Goal: Transaction & Acquisition: Purchase product/service

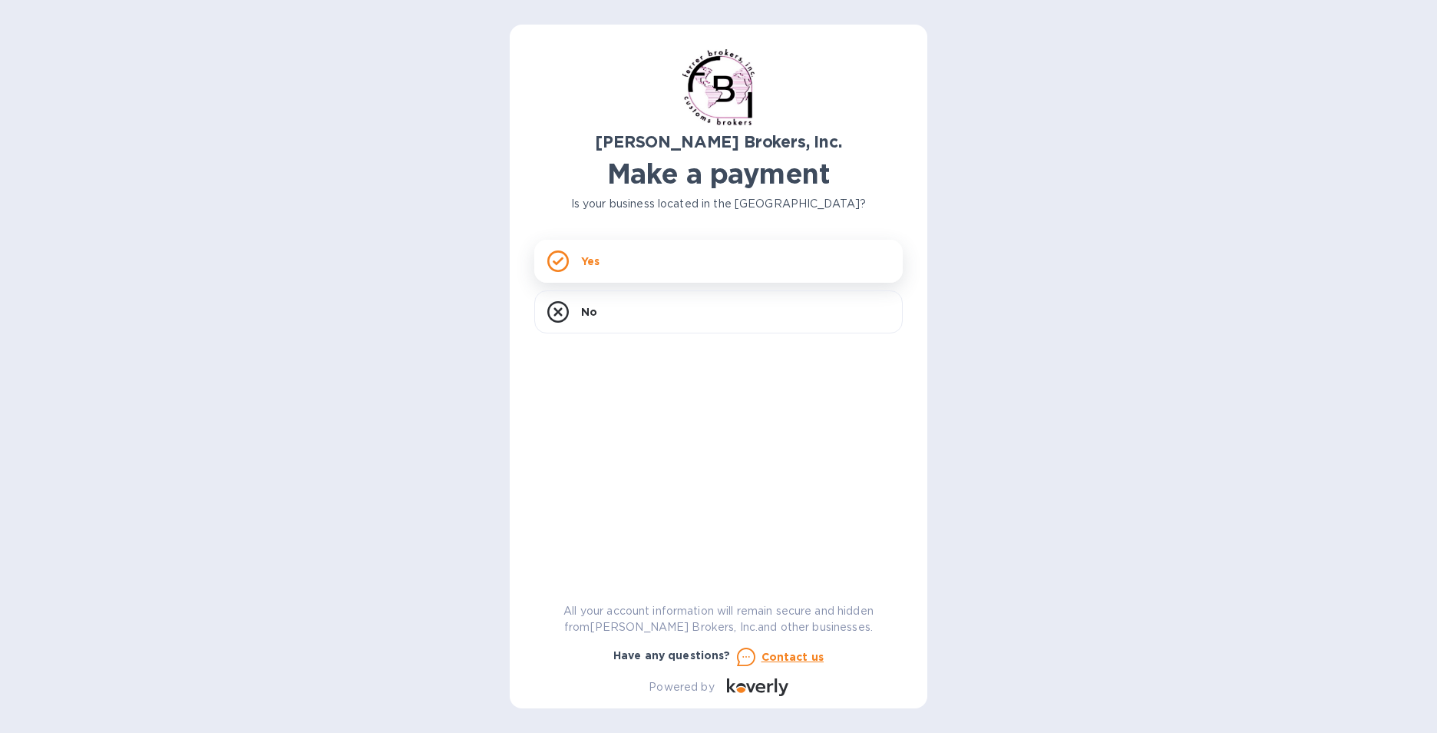
click at [561, 262] on icon at bounding box center [557, 260] width 21 height 21
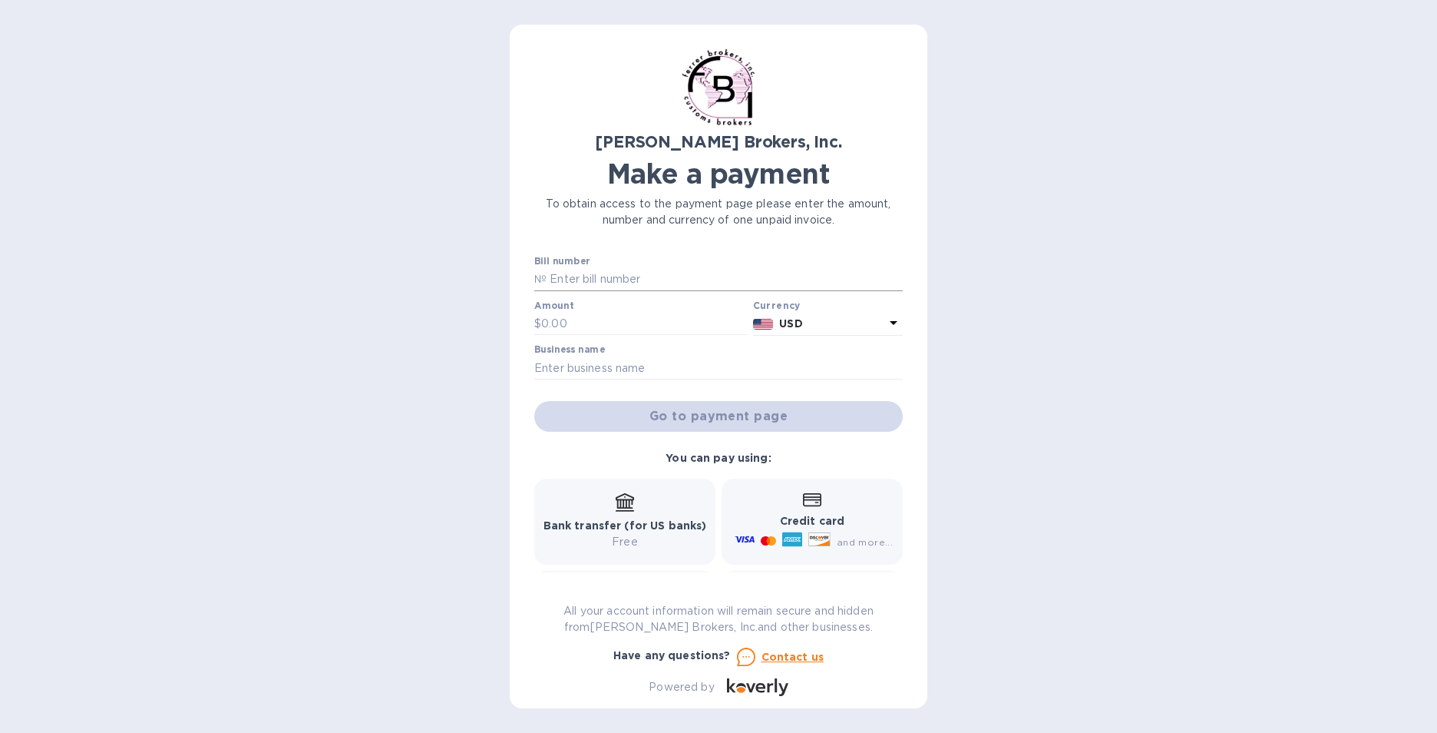
click at [639, 279] on input "text" at bounding box center [725, 279] width 356 height 23
type input "297843-3"
click at [632, 322] on input "text" at bounding box center [644, 324] width 206 height 23
type input "1,106.71"
click at [656, 374] on input "text" at bounding box center [718, 367] width 369 height 23
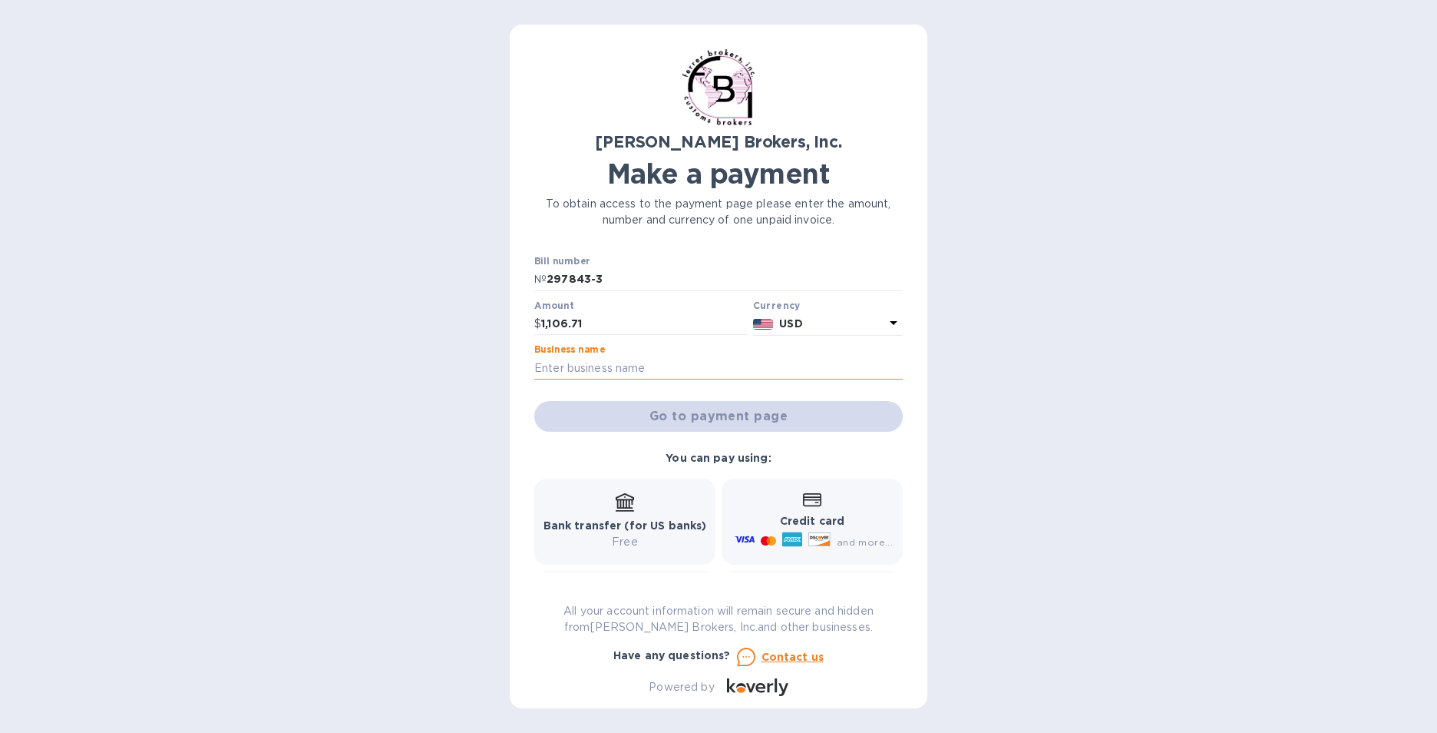
type input "Little Kery"
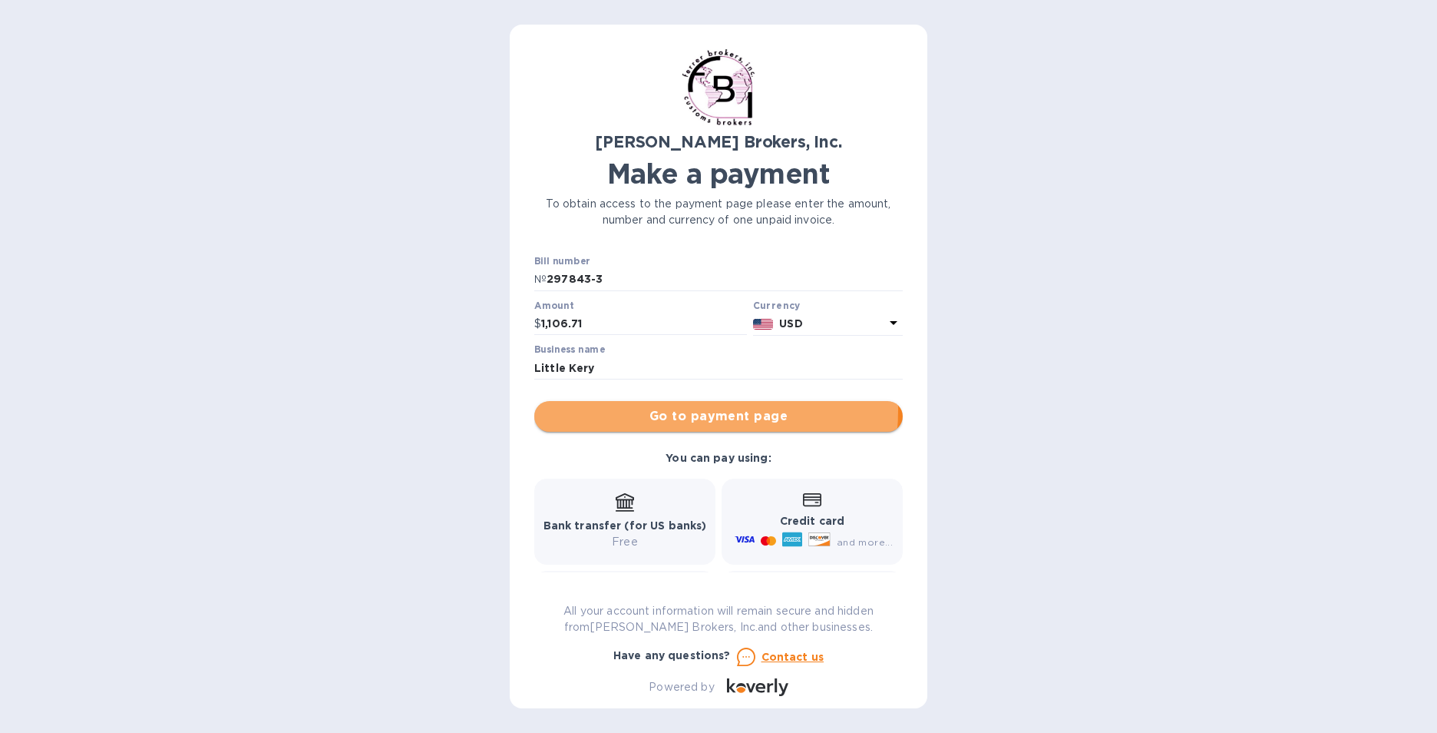
click at [666, 409] on span "Go to payment page" at bounding box center [719, 416] width 344 height 18
